Goal: Information Seeking & Learning: Learn about a topic

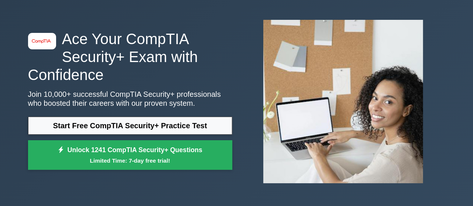
scroll to position [37, 0]
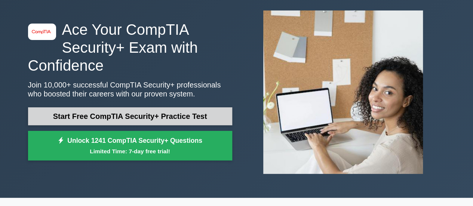
click at [126, 118] on link "Start Free CompTIA Security+ Practice Test" at bounding box center [130, 116] width 204 height 18
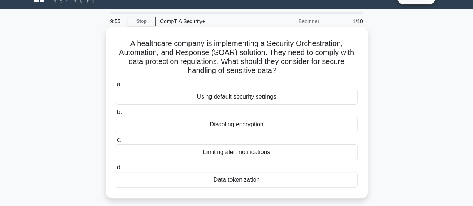
scroll to position [37, 0]
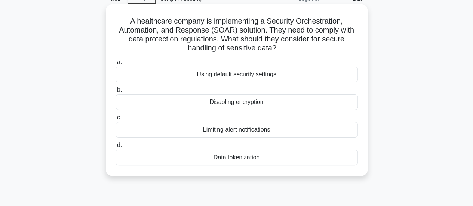
click at [197, 153] on div "Data tokenization" at bounding box center [237, 158] width 243 height 16
click at [116, 148] on input "d. Data tokenization" at bounding box center [116, 145] width 0 height 5
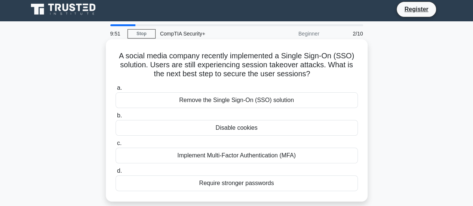
scroll to position [0, 0]
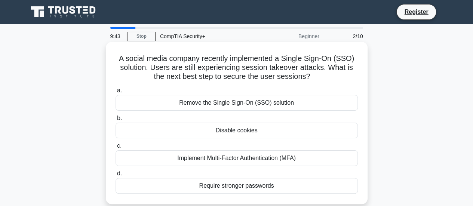
click at [210, 155] on div "Implement Multi-Factor Authentication (MFA)" at bounding box center [237, 158] width 243 height 16
click at [116, 149] on input "c. Implement Multi-Factor Authentication (MFA)" at bounding box center [116, 146] width 0 height 5
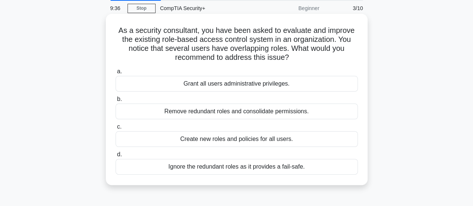
scroll to position [37, 0]
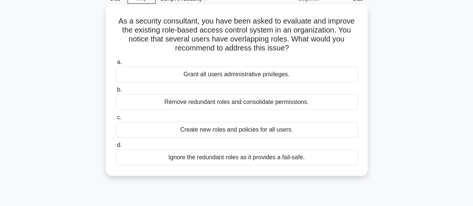
click at [171, 100] on div "Remove redundant roles and consolidate permissions." at bounding box center [237, 102] width 243 height 16
click at [116, 92] on input "b. Remove redundant roles and consolidate permissions." at bounding box center [116, 90] width 0 height 5
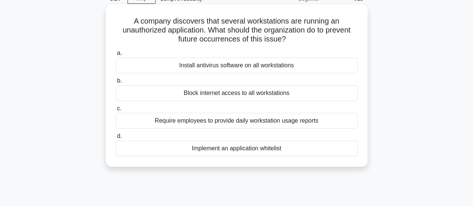
scroll to position [0, 0]
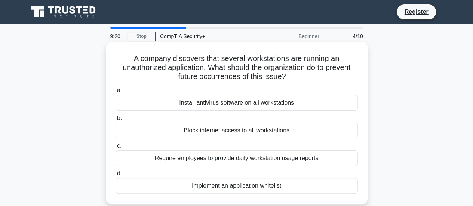
click at [313, 182] on div "Implement an application whitelist" at bounding box center [237, 186] width 243 height 16
click at [116, 176] on input "d. Implement an application whitelist" at bounding box center [116, 173] width 0 height 5
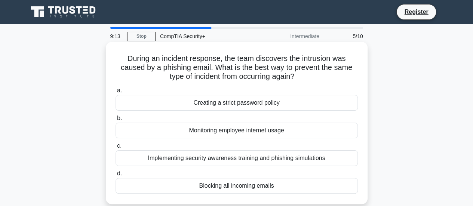
click at [256, 159] on div "Implementing security awareness training and phishing simulations" at bounding box center [237, 158] width 243 height 16
click at [116, 149] on input "c. Implementing security awareness training and phishing simulations" at bounding box center [116, 146] width 0 height 5
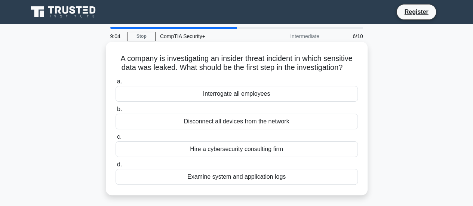
click at [171, 122] on div "Disconnect all devices from the network" at bounding box center [237, 122] width 243 height 16
click at [116, 112] on input "b. Disconnect all devices from the network" at bounding box center [116, 109] width 0 height 5
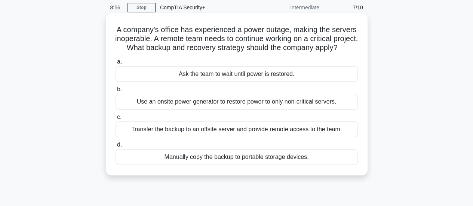
scroll to position [37, 0]
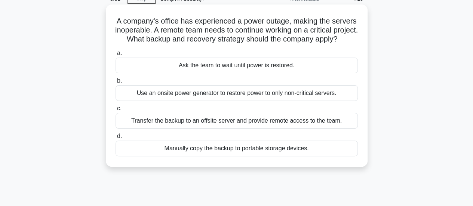
click at [141, 127] on div "Transfer the backup to an offsite server and provide remote access to the team." at bounding box center [237, 121] width 243 height 16
click at [116, 111] on input "c. Transfer the backup to an offsite server and provide remote access to the te…" at bounding box center [116, 108] width 0 height 5
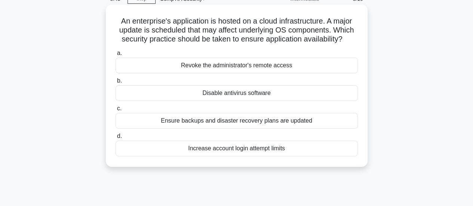
click at [198, 125] on div "Ensure backups and disaster recovery plans are updated" at bounding box center [237, 121] width 243 height 16
click at [116, 111] on input "c. Ensure backups and disaster recovery plans are updated" at bounding box center [116, 108] width 0 height 5
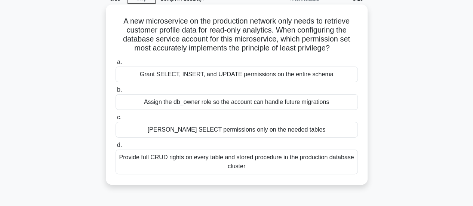
click at [237, 128] on div "[PERSON_NAME] SELECT permissions only on the needed tables" at bounding box center [237, 130] width 243 height 16
click at [116, 120] on input "[PERSON_NAME] SELECT permissions only on the needed tables" at bounding box center [116, 117] width 0 height 5
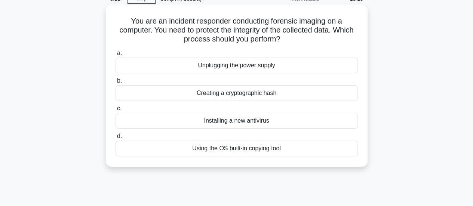
click at [217, 93] on div "Creating a cryptographic hash" at bounding box center [237, 93] width 243 height 16
click at [116, 83] on input "b. Creating a cryptographic hash" at bounding box center [116, 81] width 0 height 5
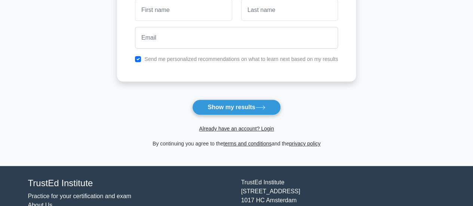
scroll to position [169, 0]
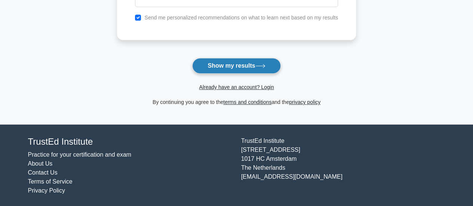
click at [240, 65] on button "Show my results" at bounding box center [236, 66] width 88 height 16
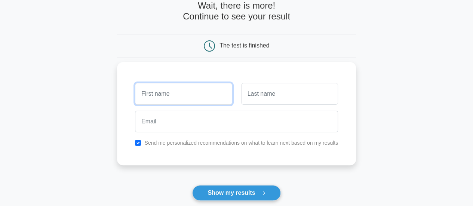
scroll to position [34, 0]
